Goal: Navigation & Orientation: Find specific page/section

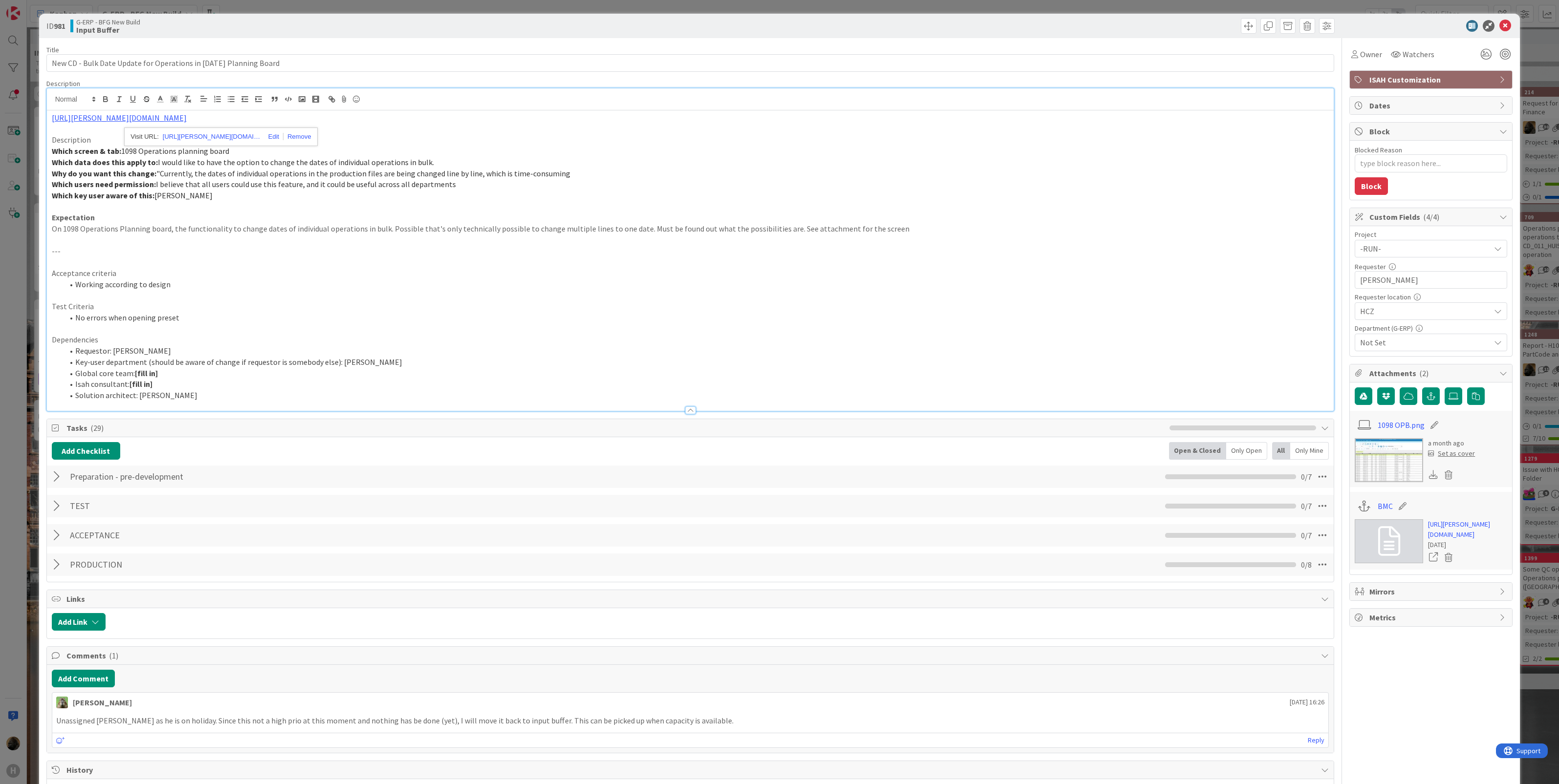
click at [14, 394] on div "ID 981 G-ERP - BFG New Build Input Buffer Title 63 / 128 New CD - Bulk Date Upd…" at bounding box center [780, 392] width 1559 height 784
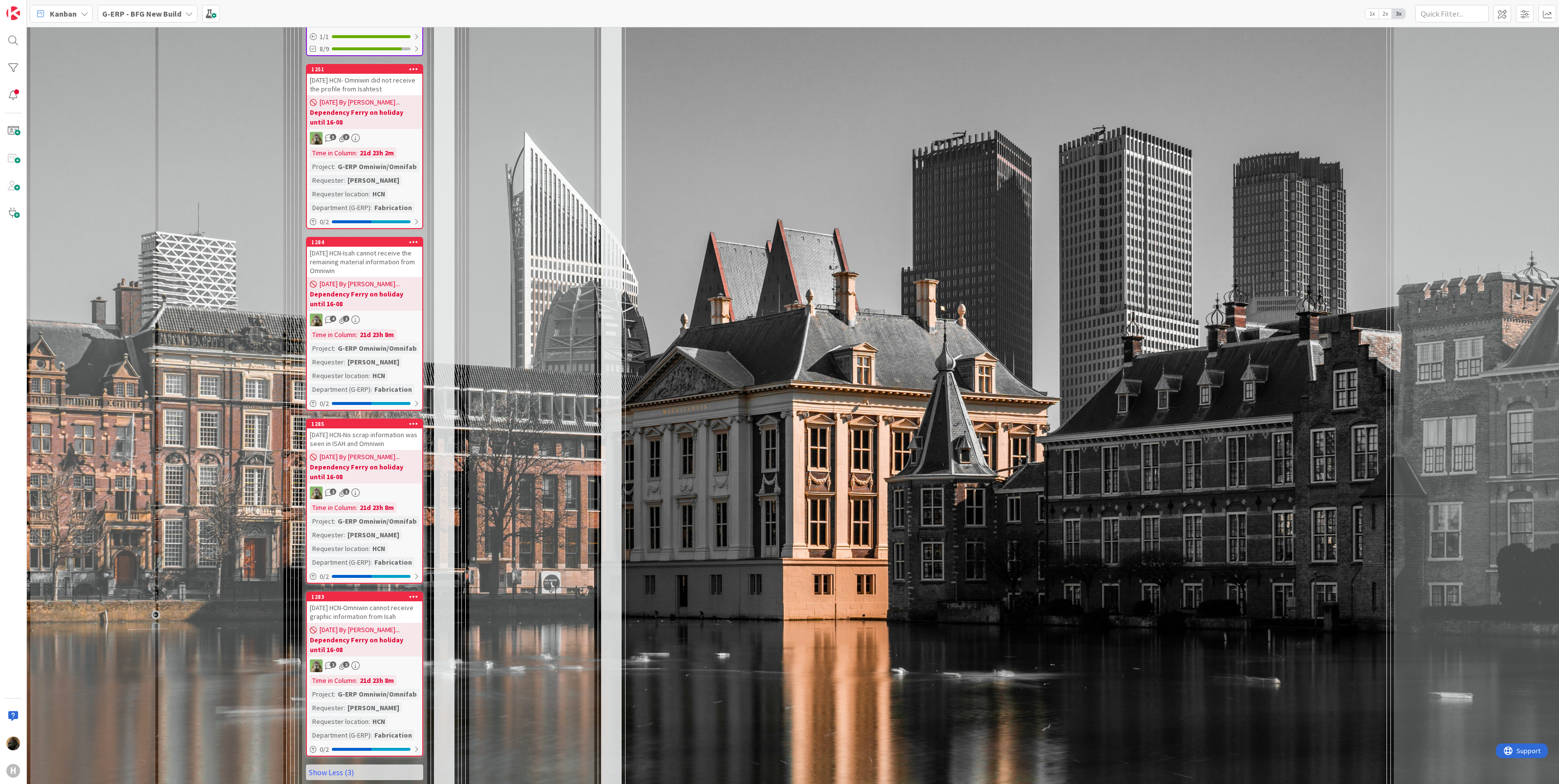
scroll to position [2896, 0]
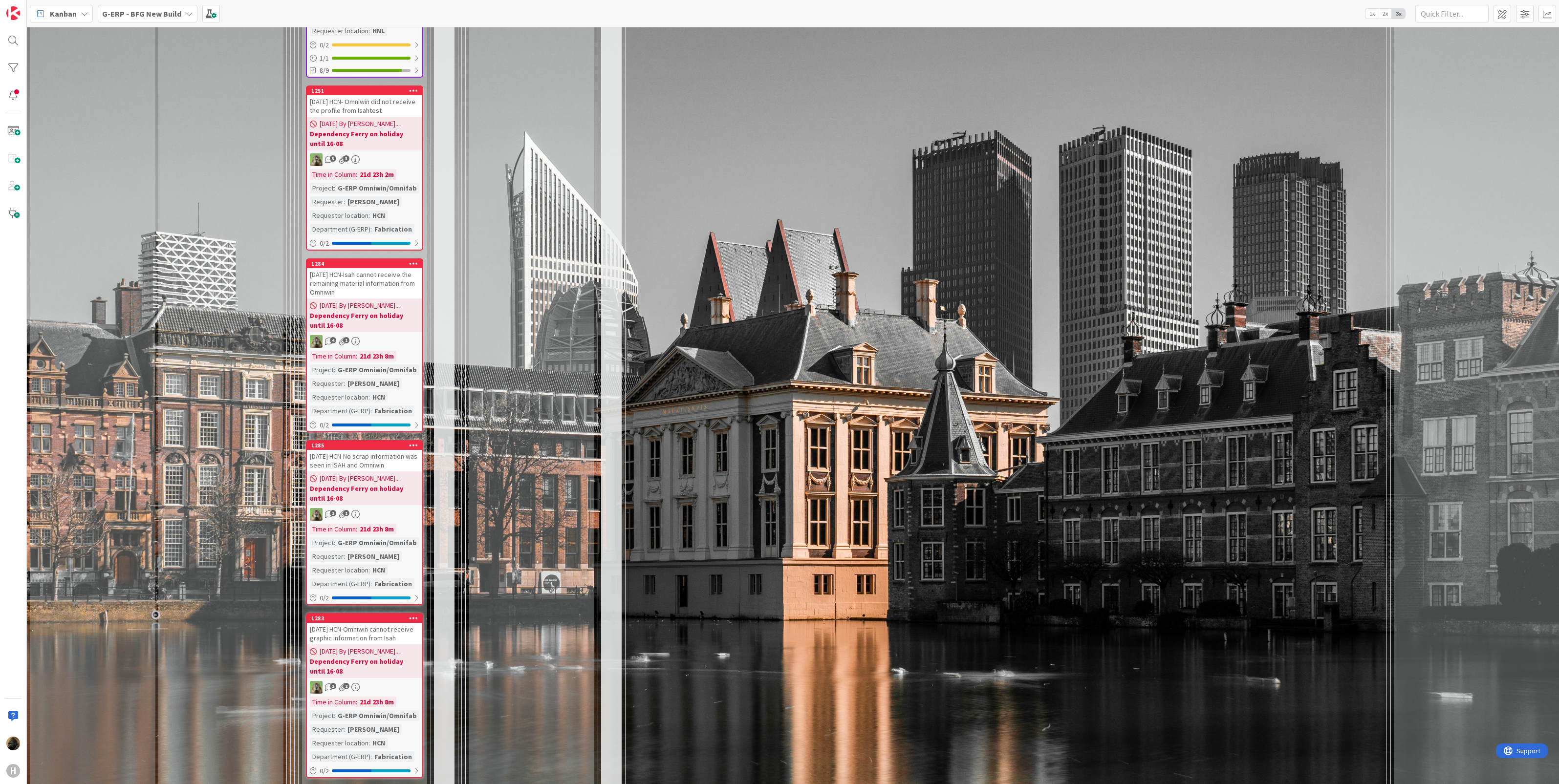
click at [349, 450] on div "[DATE] HCN-No scrap information was seen in ISAH and Omniwin" at bounding box center [364, 461] width 116 height 22
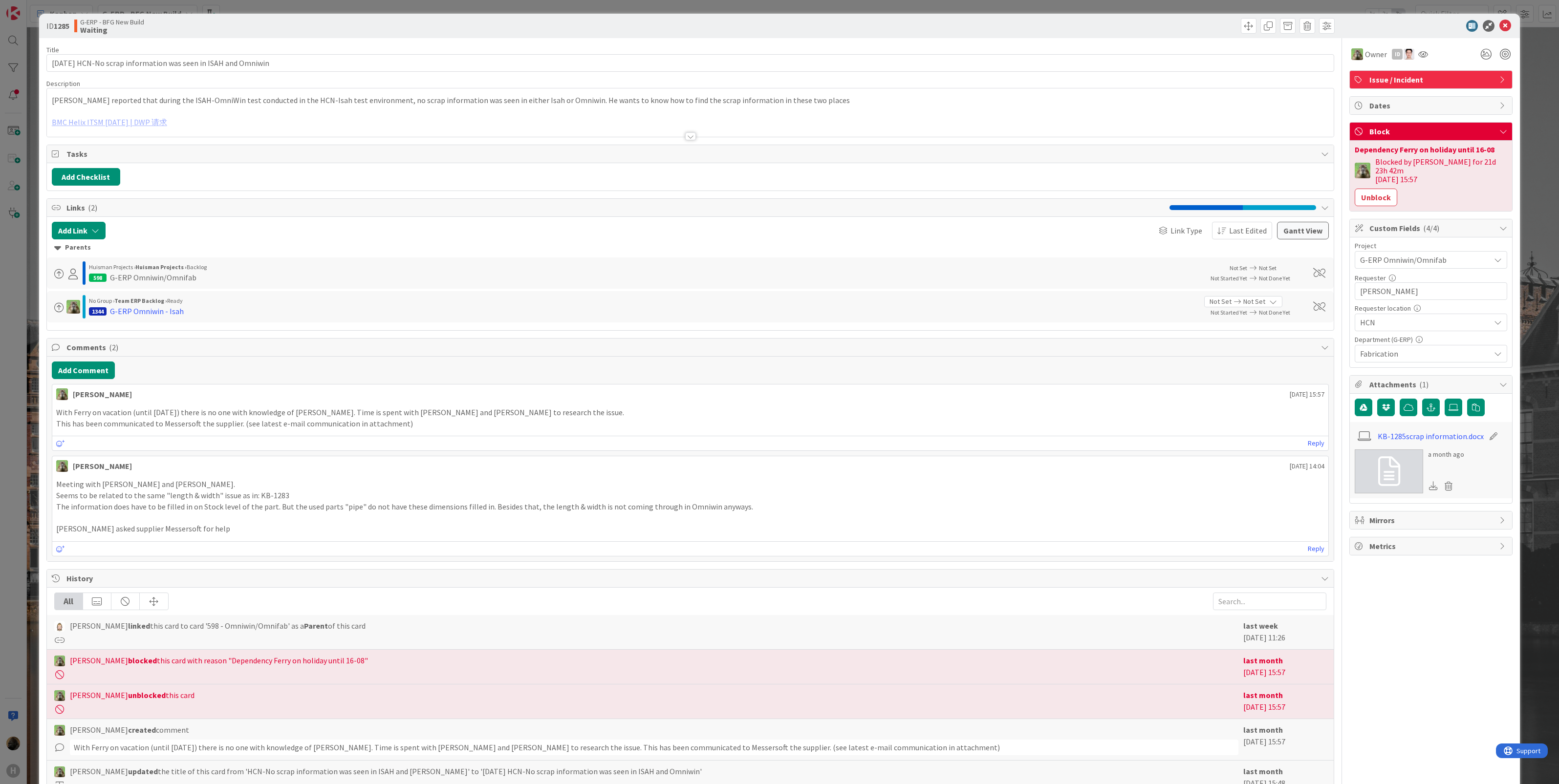
click at [154, 123] on div at bounding box center [691, 124] width 1287 height 25
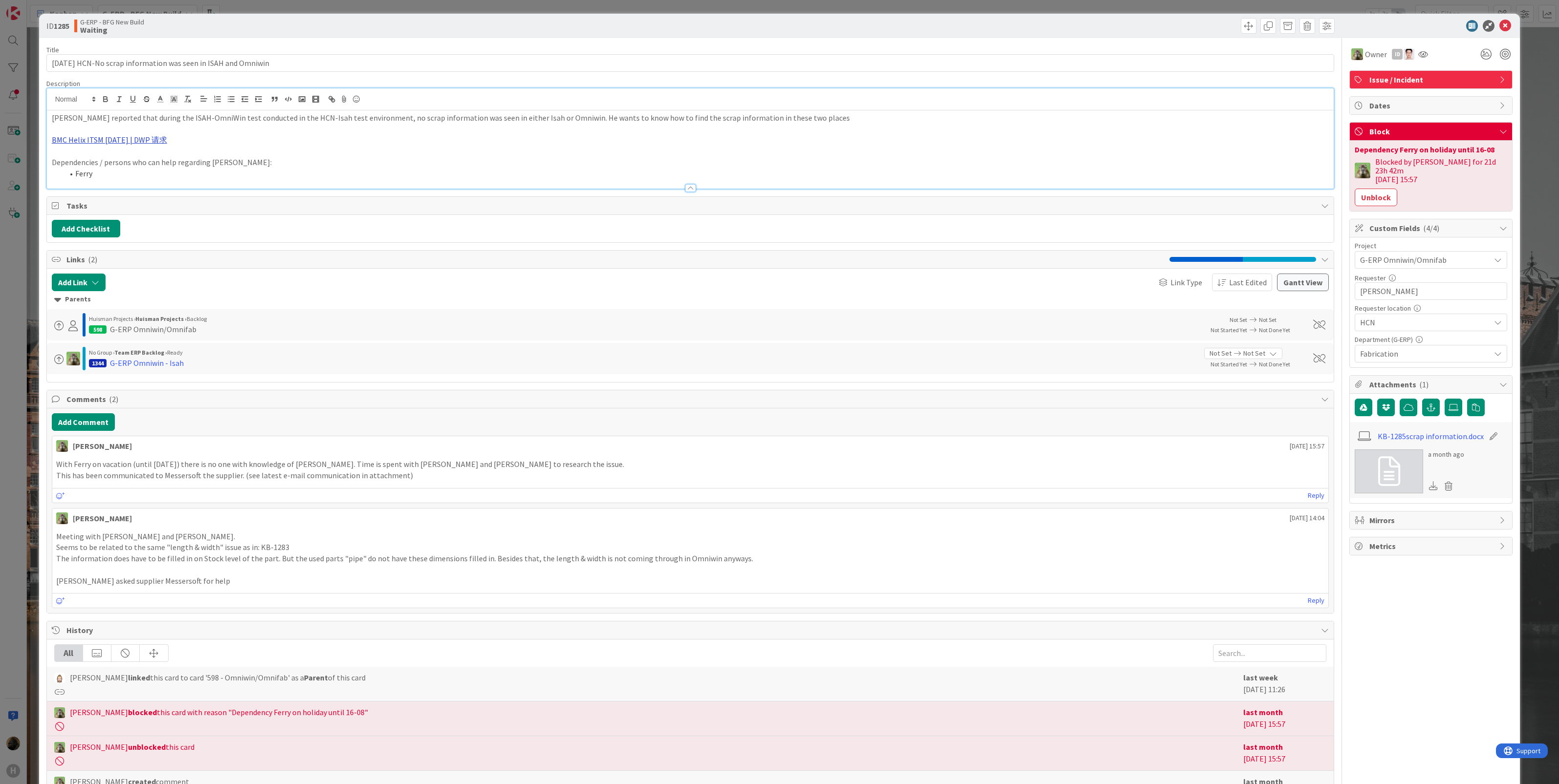
click at [142, 137] on link "BMC Helix ITSM [DATE] | DWP 请求" at bounding box center [110, 140] width 116 height 10
click at [70, 155] on link "[URL][PERSON_NAME][DOMAIN_NAME]" at bounding box center [99, 159] width 98 height 13
click at [1499, 28] on icon at bounding box center [1505, 25] width 11 height 11
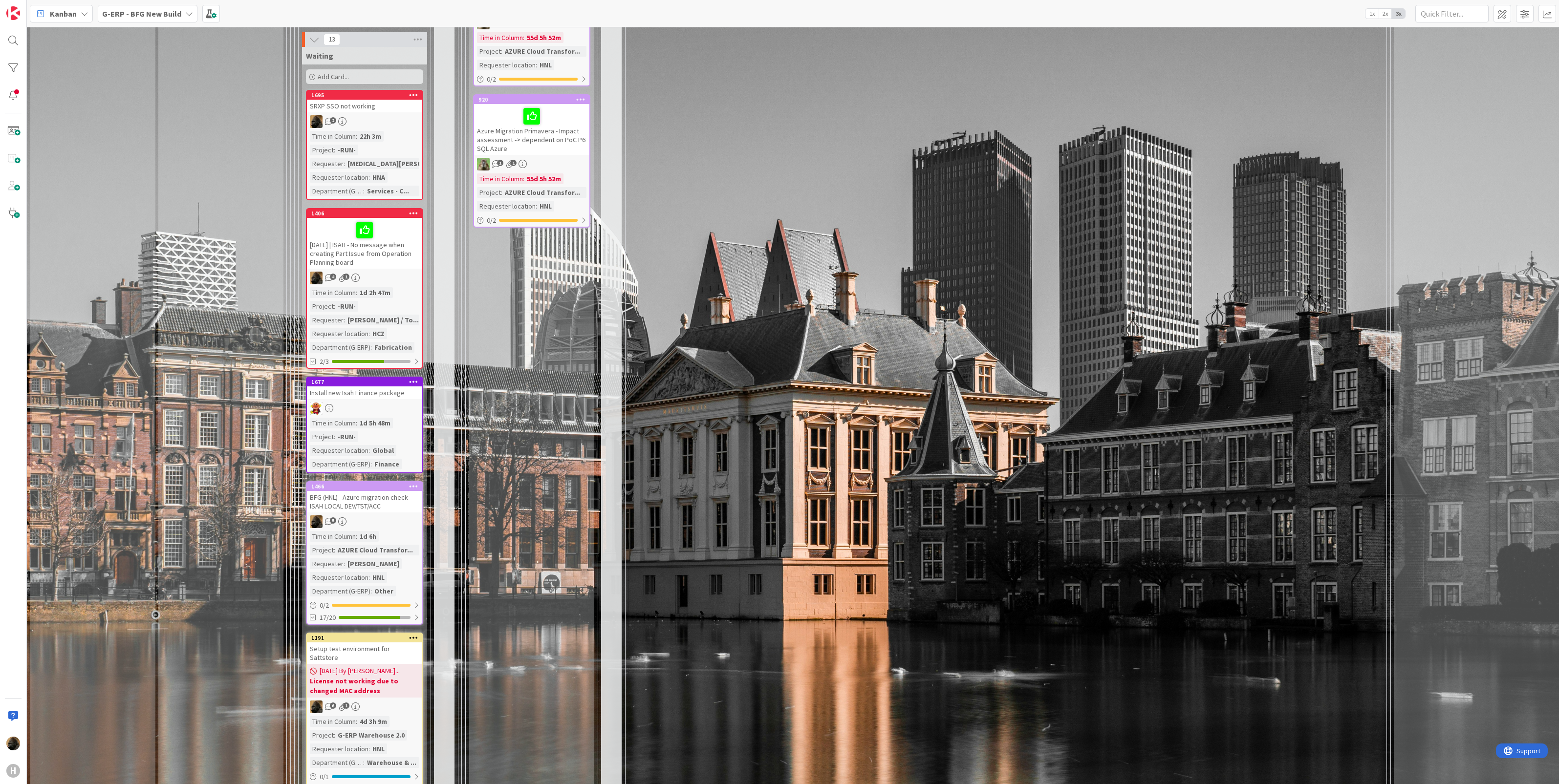
scroll to position [1552, 0]
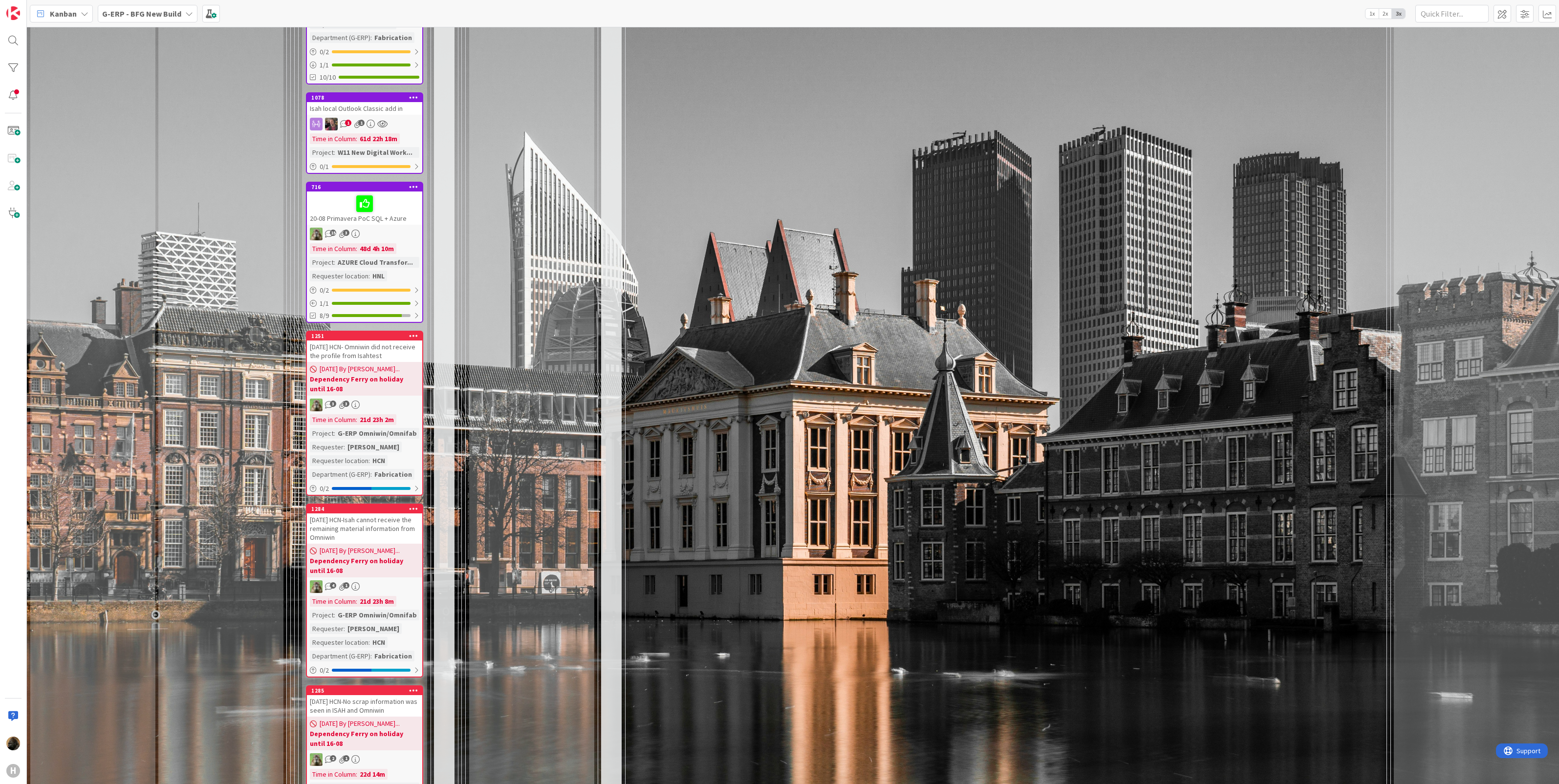
scroll to position [2651, 0]
